Goal: Transaction & Acquisition: Purchase product/service

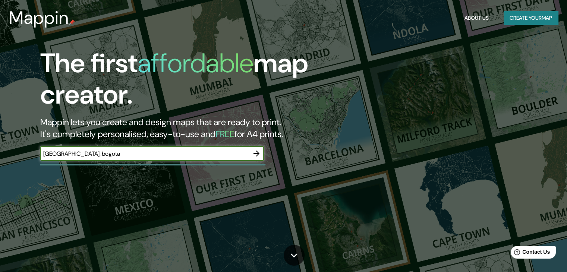
type input "[GEOGRAPHIC_DATA], bogota"
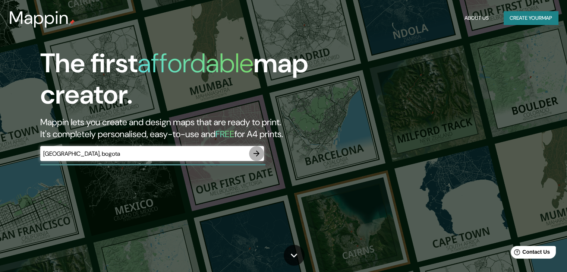
click at [257, 151] on icon "button" at bounding box center [256, 153] width 9 height 9
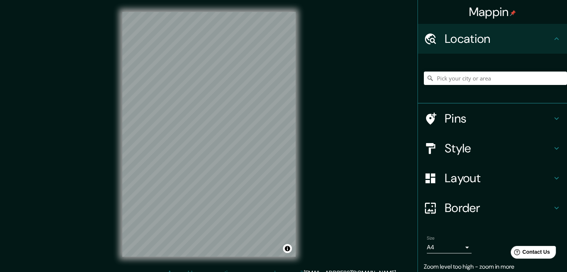
click at [100, 73] on div "Mappin Location Pins Style Layout Border Choose a border. Hint : you can make l…" at bounding box center [283, 140] width 567 height 280
click at [329, 75] on div "Mappin Location Pins Style Layout Border Choose a border. Hint : you can make l…" at bounding box center [283, 140] width 567 height 280
click at [195, 10] on div "© Mapbox © OpenStreetMap Improve this map" at bounding box center [208, 134] width 197 height 269
click at [488, 81] on input "Pick your city or area" at bounding box center [495, 78] width 143 height 13
click at [472, 79] on input "[GEOGRAPHIC_DATA], [GEOGRAPHIC_DATA], [GEOGRAPHIC_DATA]" at bounding box center [495, 78] width 143 height 13
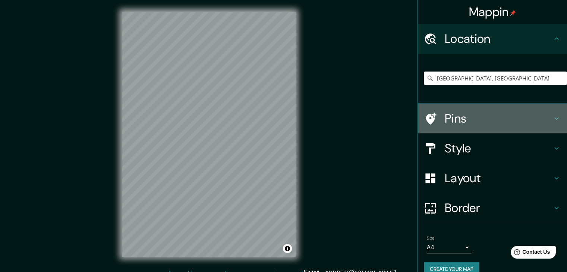
click at [521, 121] on h4 "Pins" at bounding box center [497, 118] width 107 height 15
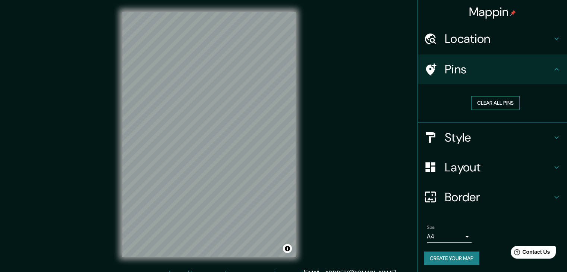
click at [508, 105] on button "Clear all pins" at bounding box center [495, 103] width 48 height 14
click at [473, 168] on h4 "Layout" at bounding box center [497, 167] width 107 height 15
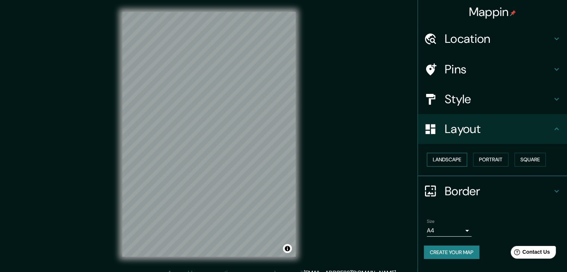
click at [438, 160] on button "Landscape" at bounding box center [446, 160] width 40 height 14
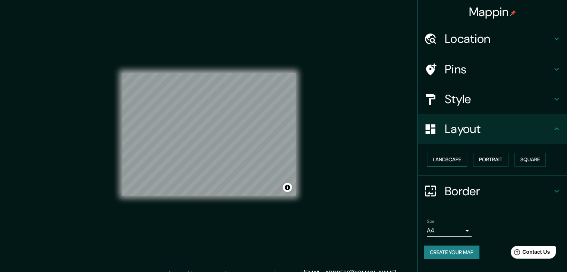
click at [438, 160] on button "Landscape" at bounding box center [446, 160] width 40 height 14
click at [441, 160] on button "Landscape" at bounding box center [446, 160] width 40 height 14
click at [459, 160] on button "Landscape" at bounding box center [446, 160] width 40 height 14
click at [501, 159] on button "Portrait" at bounding box center [490, 160] width 35 height 14
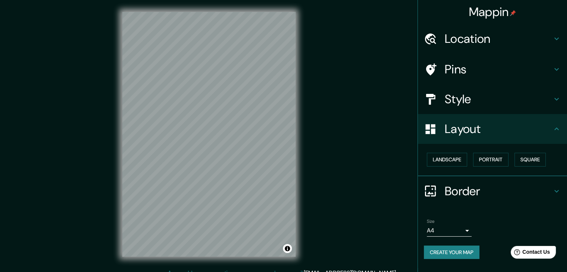
click at [481, 64] on h4 "Pins" at bounding box center [497, 69] width 107 height 15
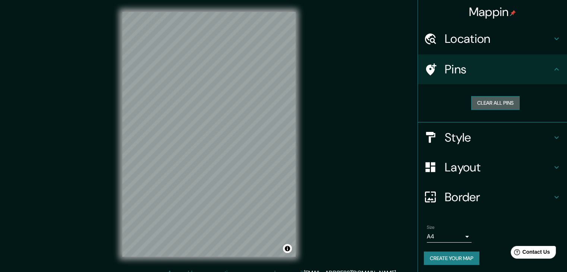
click at [502, 103] on button "Clear all pins" at bounding box center [495, 103] width 48 height 14
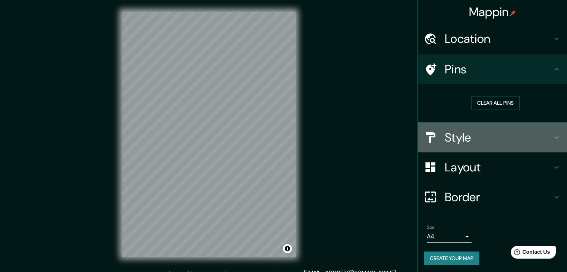
click at [460, 140] on h4 "Style" at bounding box center [497, 137] width 107 height 15
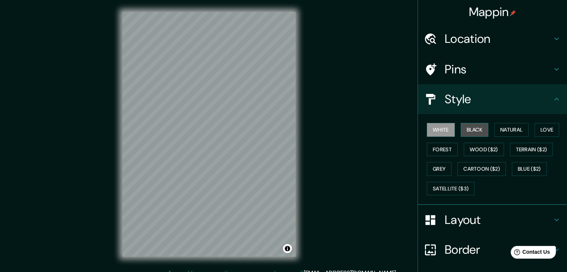
click at [468, 134] on button "Black" at bounding box center [474, 130] width 28 height 14
click at [435, 128] on button "White" at bounding box center [440, 130] width 28 height 14
click at [495, 129] on button "Natural" at bounding box center [511, 130] width 34 height 14
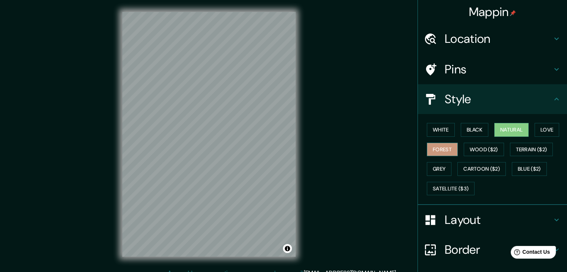
click at [430, 152] on button "Forest" at bounding box center [441, 150] width 31 height 14
click at [464, 151] on button "Wood ($2)" at bounding box center [483, 150] width 40 height 14
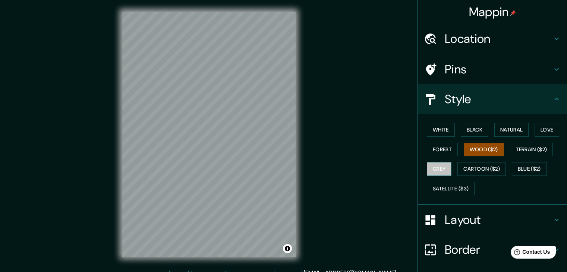
click at [438, 169] on button "Grey" at bounding box center [438, 169] width 25 height 14
click at [311, 134] on div "Mappin Location [GEOGRAPHIC_DATA], [GEOGRAPHIC_DATA] Pins Style [PERSON_NAME] B…" at bounding box center [283, 140] width 567 height 280
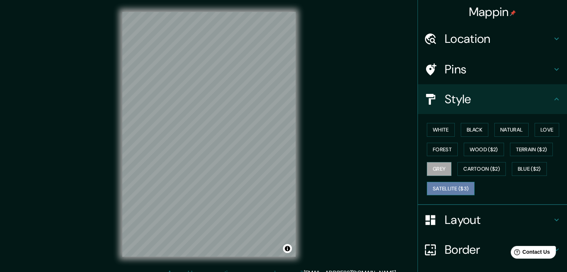
click at [426, 191] on button "Satellite ($3)" at bounding box center [450, 189] width 48 height 14
click at [436, 174] on button "Grey" at bounding box center [438, 169] width 25 height 14
click at [441, 152] on button "Forest" at bounding box center [441, 150] width 31 height 14
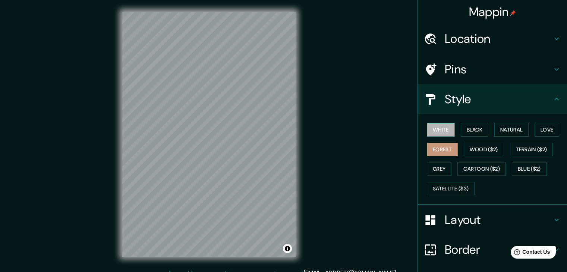
click at [436, 130] on button "White" at bounding box center [440, 130] width 28 height 14
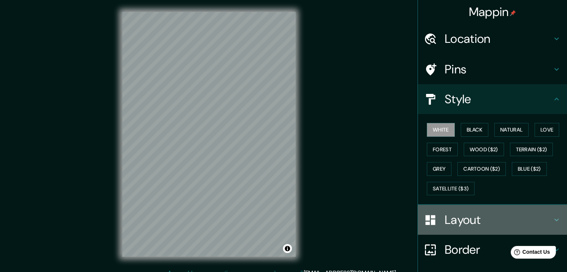
click at [538, 222] on h4 "Layout" at bounding box center [497, 219] width 107 height 15
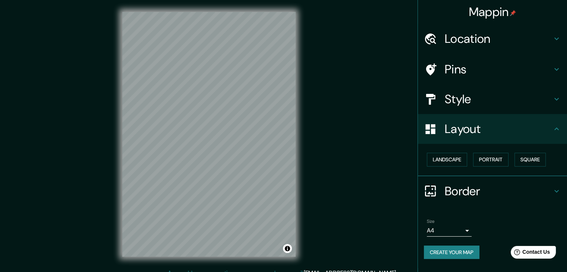
click at [361, 187] on div "Mappin Location [GEOGRAPHIC_DATA], [GEOGRAPHIC_DATA] Pins Style Layout Landscap…" at bounding box center [283, 140] width 567 height 280
click at [499, 48] on div "Location" at bounding box center [492, 39] width 149 height 30
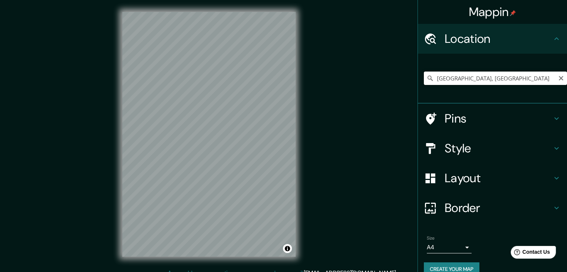
click at [480, 75] on input "[GEOGRAPHIC_DATA], [GEOGRAPHIC_DATA]" at bounding box center [495, 78] width 143 height 13
click at [315, 152] on div "Mappin Location Cl [GEOGRAPHIC_DATA][STREET_ADDRESS][GEOGRAPHIC_DATA] [STREET_A…" at bounding box center [283, 140] width 567 height 280
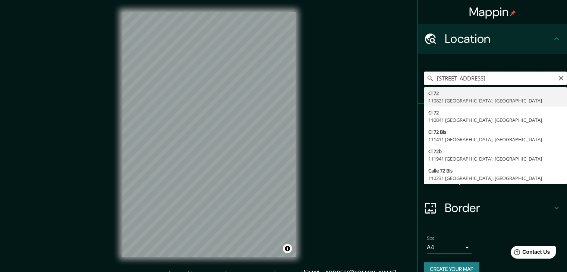
click at [467, 81] on input "[STREET_ADDRESS]" at bounding box center [495, 78] width 143 height 13
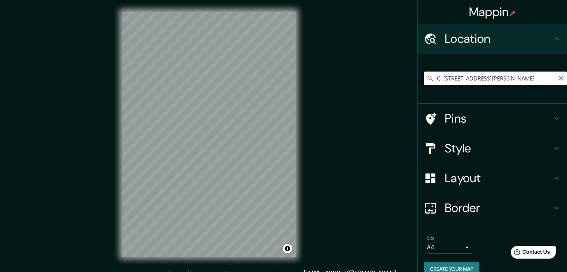
type input "Cl [STREET_ADDRESS][PERSON_NAME]"
click at [558, 79] on icon "Clear" at bounding box center [561, 78] width 6 height 6
click at [490, 76] on input "[GEOGRAPHIC_DATA], [GEOGRAPHIC_DATA]" at bounding box center [495, 78] width 143 height 13
type input "[STREET_ADDRESS]"
click at [558, 79] on icon "Clear" at bounding box center [561, 78] width 6 height 6
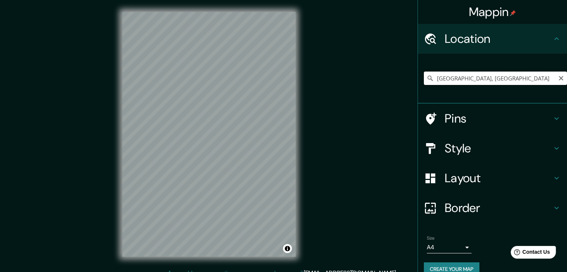
click at [481, 80] on input "[GEOGRAPHIC_DATA], [GEOGRAPHIC_DATA]" at bounding box center [495, 78] width 143 height 13
type input "[STREET_ADDRESS]"
click at [219, 270] on div "Mappin Location [GEOGRAPHIC_DATA][STREET_ADDRESS][STREET_ADDRESS][STREET_ADDRES…" at bounding box center [283, 140] width 567 height 280
click at [288, 250] on button "Toggle attribution" at bounding box center [287, 248] width 9 height 9
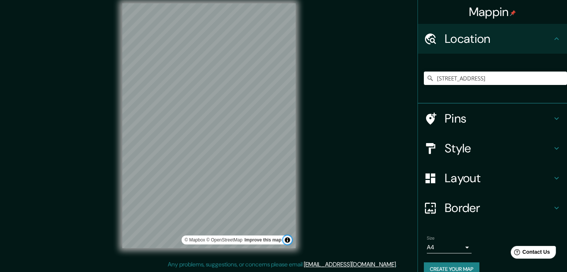
scroll to position [13, 0]
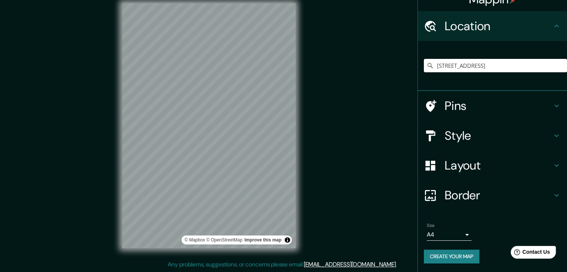
click at [460, 236] on body "Mappin Location [GEOGRAPHIC_DATA][STREET_ADDRESS][STREET_ADDRESS][STREET_ADDRES…" at bounding box center [283, 127] width 567 height 272
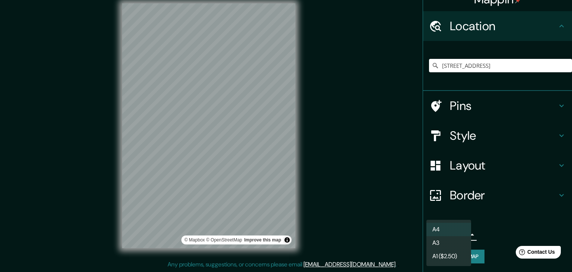
click at [491, 228] on div at bounding box center [286, 136] width 572 height 272
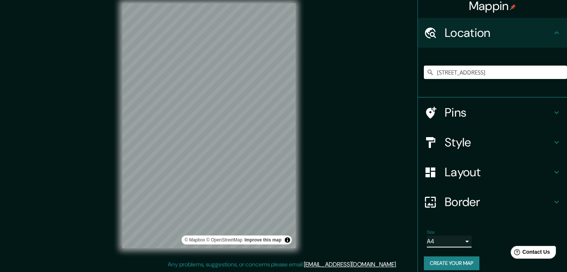
scroll to position [0, 0]
